Goal: Transaction & Acquisition: Purchase product/service

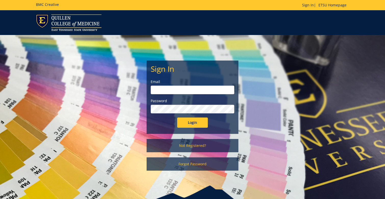
type input "Minkld@etsu.edu"
click at [192, 122] on input "Login" at bounding box center [192, 122] width 31 height 10
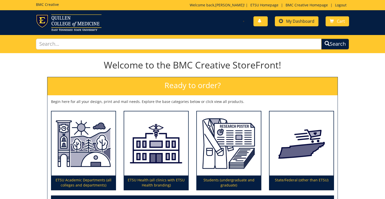
click at [302, 23] on span "My Dashboard" at bounding box center [300, 21] width 28 height 6
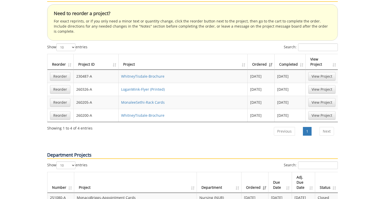
scroll to position [284, 0]
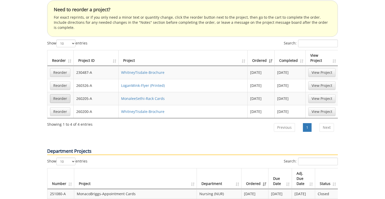
click at [59, 94] on link "Reorder" at bounding box center [60, 98] width 20 height 9
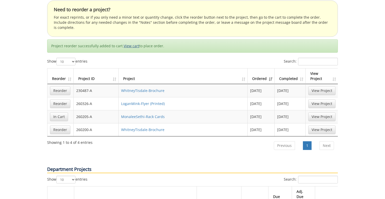
click at [130, 43] on link "View cart" at bounding box center [132, 45] width 16 height 5
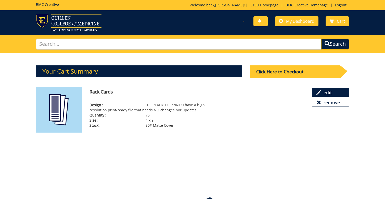
click at [331, 90] on link "edit" at bounding box center [330, 92] width 37 height 9
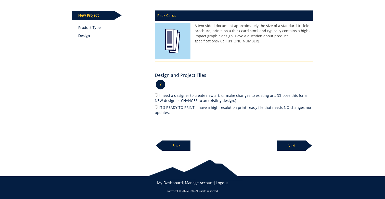
scroll to position [62, 0]
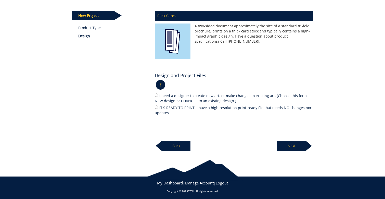
click at [158, 106] on label "IT'S READY TO PRINT! I have a high resolution print-ready file that needs NO ch…" at bounding box center [234, 110] width 158 height 11
click at [158, 106] on input "IT'S READY TO PRINT! I have a high resolution print-ready file that needs NO ch…" at bounding box center [156, 106] width 3 height 3
radio input "true"
click at [294, 144] on p "Next" at bounding box center [291, 145] width 29 height 10
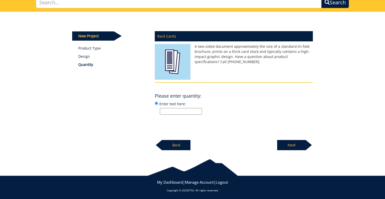
click at [172, 109] on input "Enter text here:" at bounding box center [181, 111] width 42 height 7
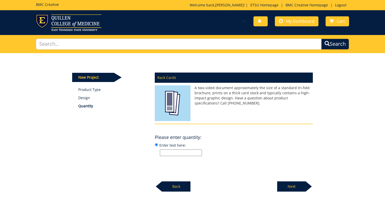
scroll to position [0, 0]
click at [284, 20] on link "My Dashboard" at bounding box center [297, 21] width 44 height 10
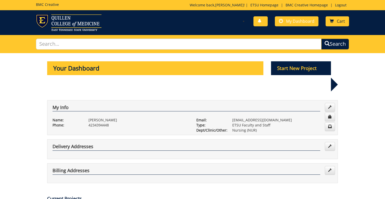
click at [338, 20] on span "Cart" at bounding box center [341, 21] width 8 height 6
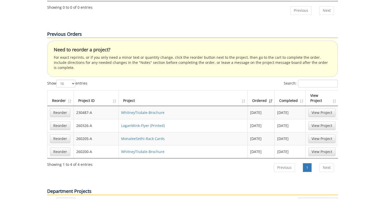
scroll to position [299, 0]
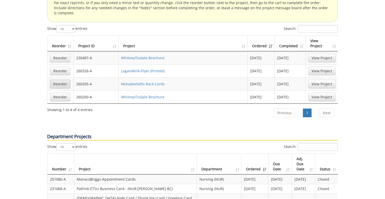
click at [58, 80] on link "Reorder" at bounding box center [60, 84] width 20 height 9
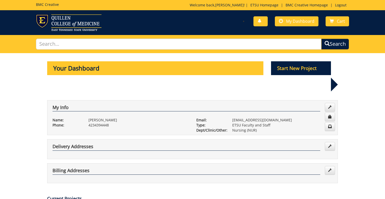
scroll to position [0, 0]
click at [335, 18] on link "Cart" at bounding box center [337, 21] width 23 height 10
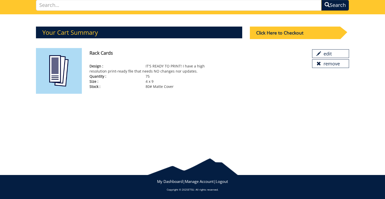
scroll to position [38, 0]
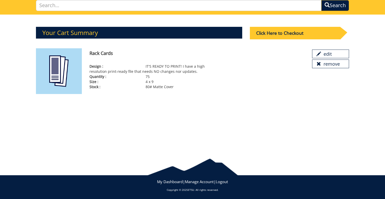
click at [278, 35] on div "Click Here to Checkout" at bounding box center [295, 33] width 90 height 12
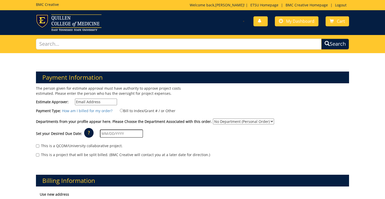
click at [122, 111] on input "Bill to Index/Grant # / or Other" at bounding box center [121, 110] width 3 height 3
radio input "true"
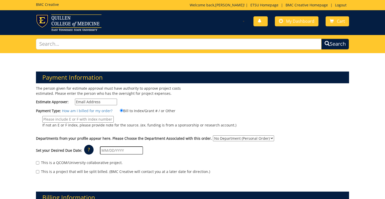
click at [122, 111] on input "Bill to Index/Grant # / or Other" at bounding box center [121, 110] width 3 height 3
click at [294, 22] on span "My Dashboard" at bounding box center [300, 21] width 28 height 6
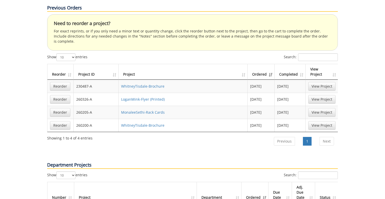
scroll to position [274, 0]
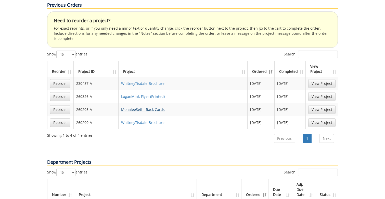
click at [141, 107] on link "MonaleeSethi-Rack Cards" at bounding box center [143, 109] width 44 height 5
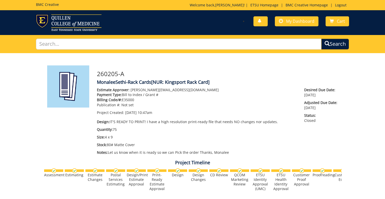
drag, startPoint x: 123, startPoint y: 99, endPoint x: 137, endPoint y: 98, distance: 13.9
click at [137, 98] on p "Billing Code/#: E35000" at bounding box center [197, 99] width 200 height 5
copy p "E35000"
click at [298, 23] on span "My Dashboard" at bounding box center [300, 21] width 28 height 6
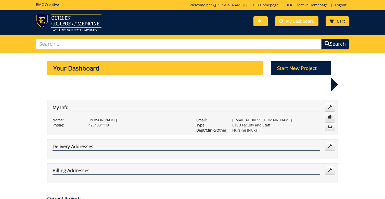
click at [336, 18] on link "Cart" at bounding box center [337, 21] width 23 height 10
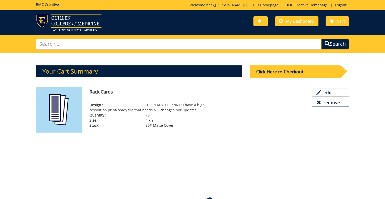
click at [280, 73] on div "Click Here to Checkout" at bounding box center [295, 71] width 90 height 12
click at [282, 72] on div "Click Here to Checkout" at bounding box center [295, 71] width 90 height 12
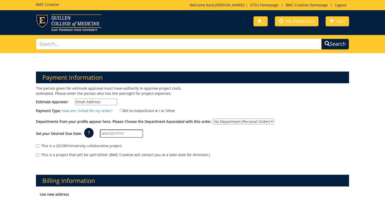
click at [212, 97] on div "The person given for estimate approval must have authority to approve project c…" at bounding box center [192, 124] width 321 height 76
click at [86, 101] on input "Estimate Approver:" at bounding box center [96, 101] width 42 height 7
type input "mink"
type input "Minkld@etsu.edu"
click at [121, 111] on input "Bill to Index/Grant # / or Other" at bounding box center [121, 110] width 3 height 3
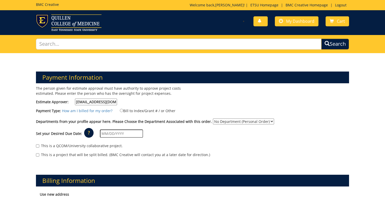
radio input "true"
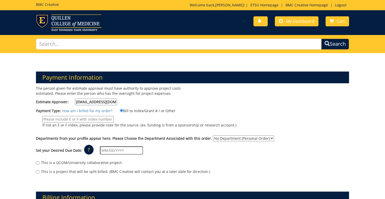
click at [87, 116] on input "If not an E or F index, please provide note for the source. (ex. funding is fro…" at bounding box center [77, 119] width 71 height 7
paste input "E35000"
type input "E35000"
select select "128"
click at [113, 149] on input "text" at bounding box center [121, 150] width 43 height 8
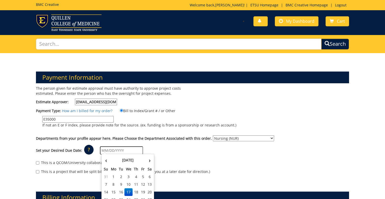
click at [128, 190] on td "17" at bounding box center [128, 192] width 8 height 8
type input "09/17/2025"
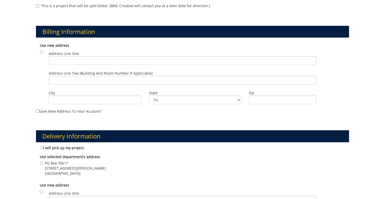
scroll to position [178, 0]
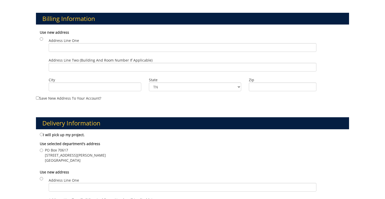
click at [41, 34] on div "Use new address Address Line One Address Line Two (Building and Room Number if …" at bounding box center [192, 61] width 313 height 68
click at [41, 38] on input "radio" at bounding box center [41, 38] width 3 height 3
radio input "true"
click at [41, 38] on input "radio" at bounding box center [41, 38] width 3 height 3
click at [42, 37] on input "radio" at bounding box center [41, 38] width 3 height 3
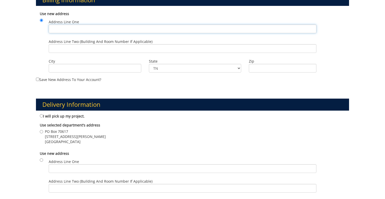
scroll to position [198, 0]
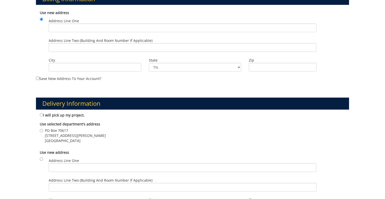
click at [41, 129] on input "PO Box 70617 365 Stout Drive Johnson City , TN 37614" at bounding box center [41, 130] width 3 height 3
radio input "true"
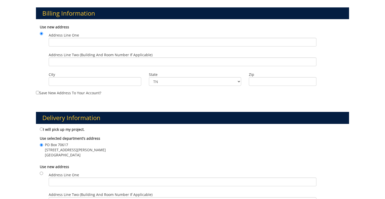
scroll to position [184, 0]
click at [41, 32] on input "radio" at bounding box center [41, 33] width 3 height 3
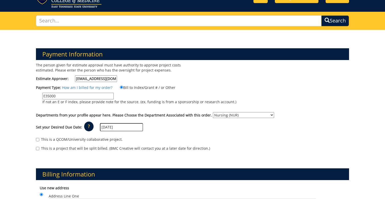
scroll to position [31, 0]
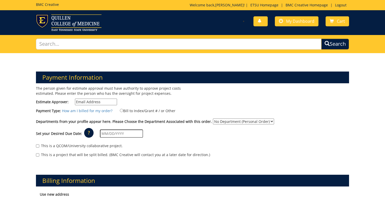
click at [123, 110] on label "Bill to Index/Grant # / or Other" at bounding box center [144, 111] width 62 height 6
click at [123, 110] on input "Bill to Index/Grant # / or Other" at bounding box center [121, 110] width 3 height 3
radio input "true"
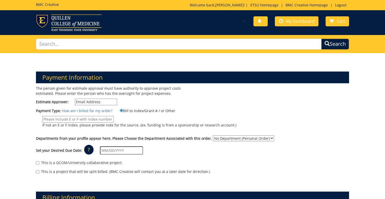
click at [100, 116] on input "If not an E or F index, please provide note for the source. (ex. funding is fro…" at bounding box center [77, 119] width 71 height 7
paste input "E35000"
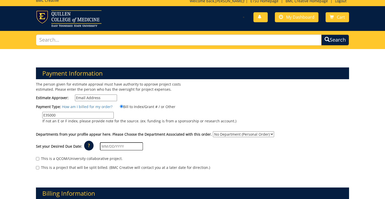
type input "E35000"
type input "[EMAIL_ADDRESS][DOMAIN_NAME]"
select select "128"
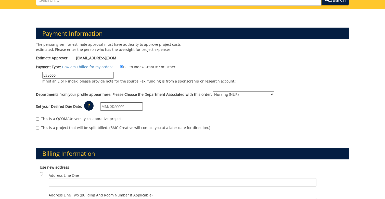
scroll to position [45, 0]
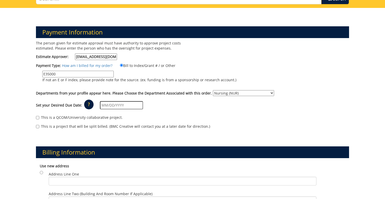
click at [88, 102] on p "?" at bounding box center [88, 104] width 9 height 10
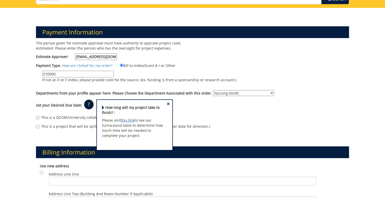
click at [130, 118] on link "this link" at bounding box center [128, 120] width 14 height 5
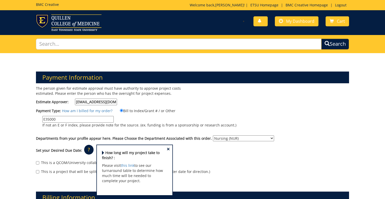
scroll to position [0, 0]
click at [288, 25] on link "My Dashboard" at bounding box center [297, 21] width 44 height 10
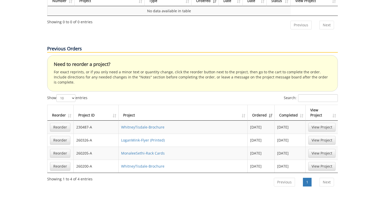
scroll to position [234, 0]
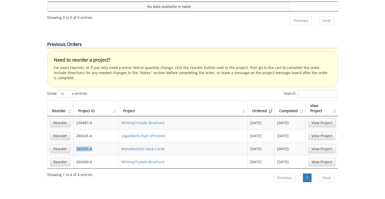
drag, startPoint x: 93, startPoint y: 126, endPoint x: 75, endPoint y: 124, distance: 17.9
click at [75, 142] on td "260205-A" at bounding box center [96, 148] width 45 height 13
copy td "260205-A"
